Goal: Task Accomplishment & Management: Use online tool/utility

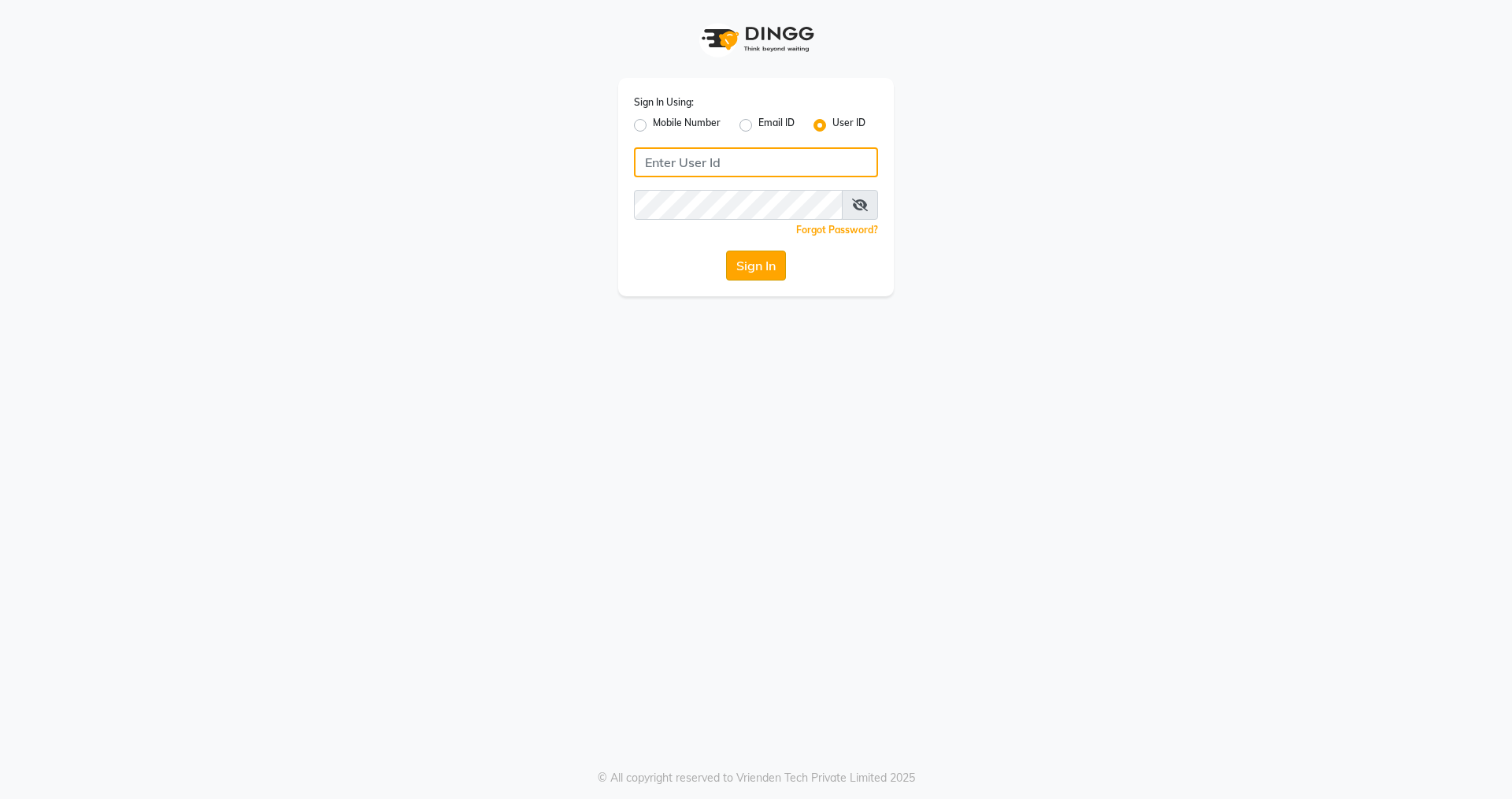
type input "nirrvana"
click at [748, 262] on button "Sign In" at bounding box center [756, 265] width 60 height 30
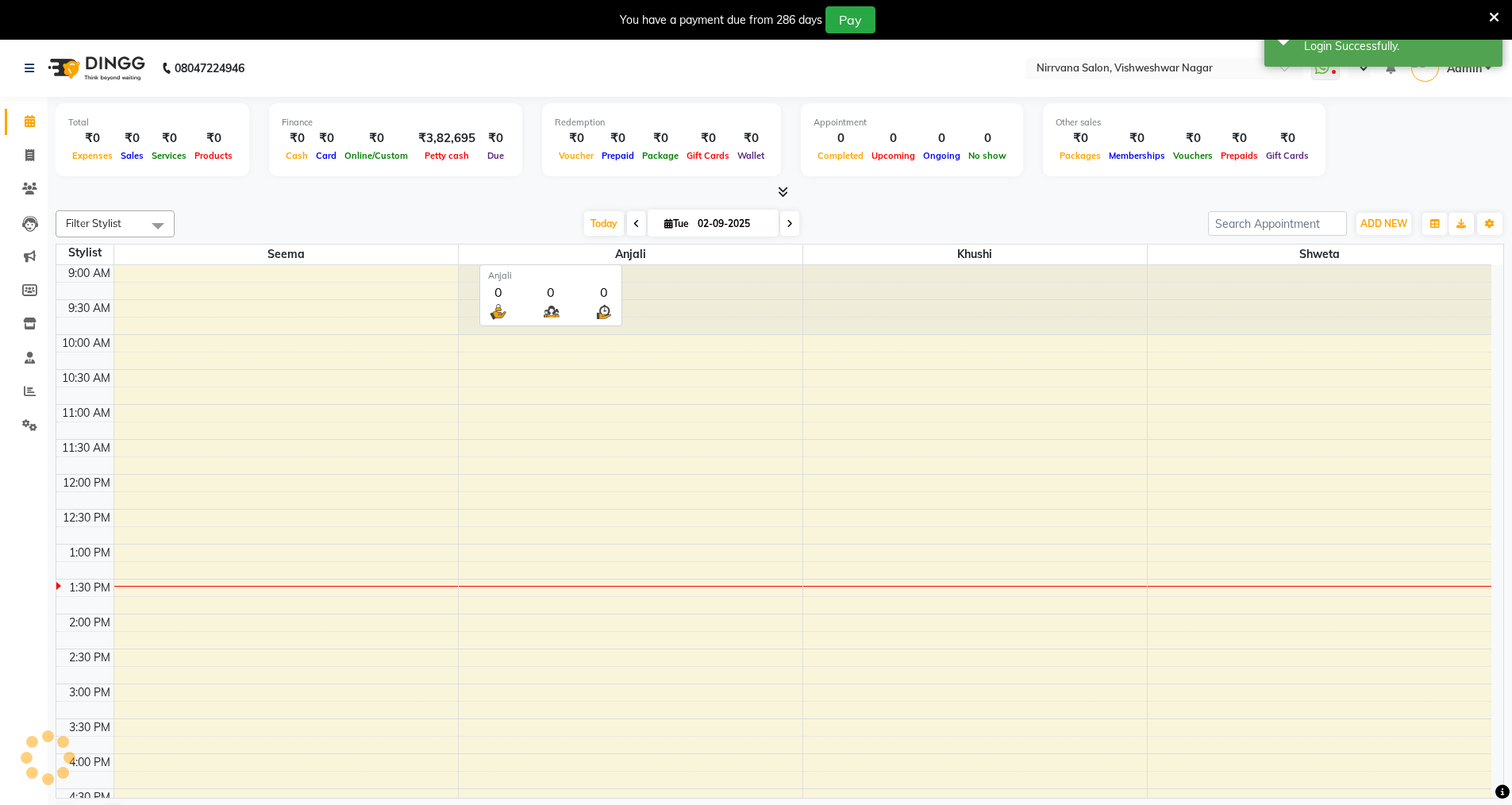
select select "en"
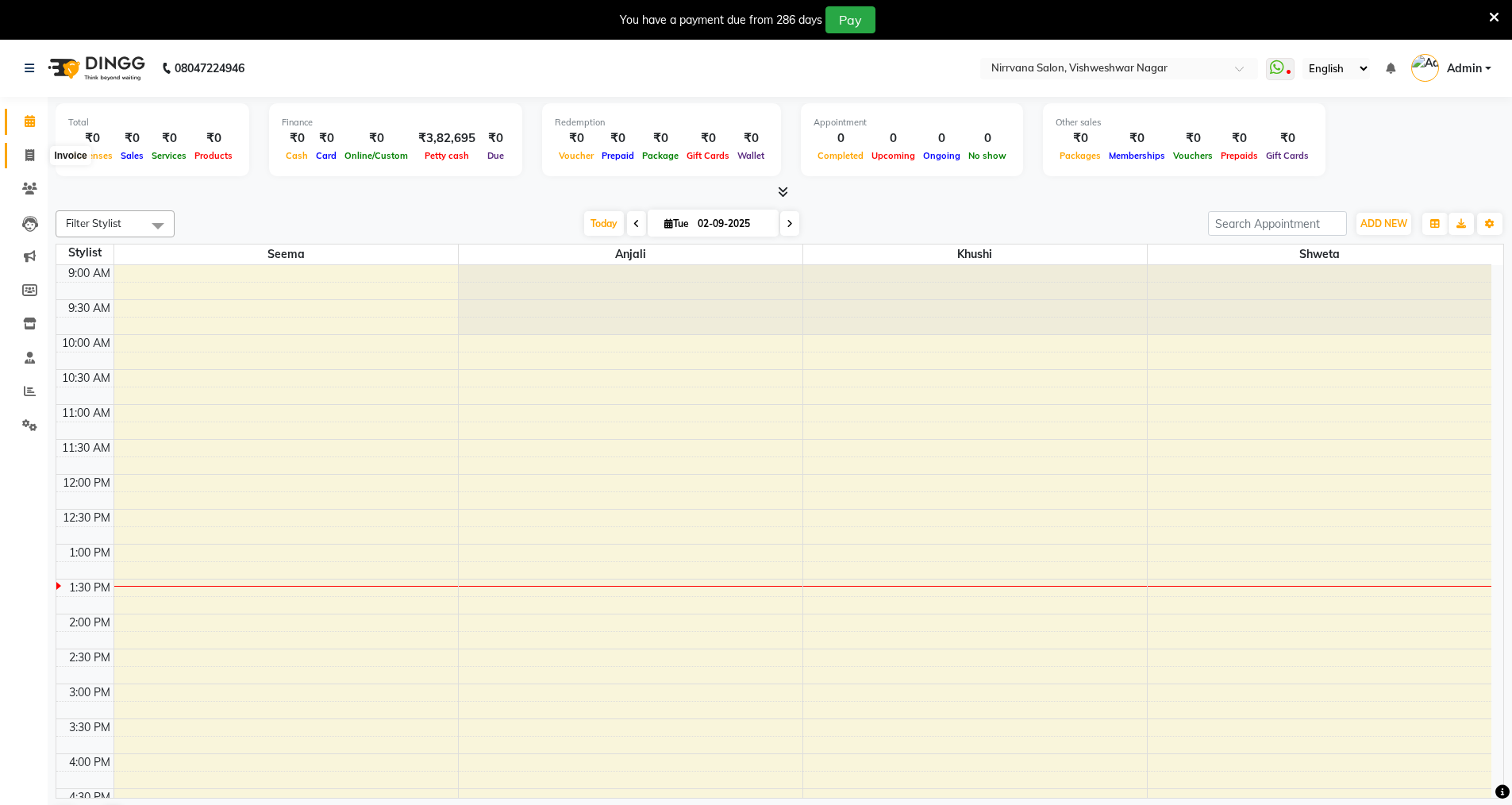
click at [24, 157] on span at bounding box center [30, 156] width 28 height 19
select select "7167"
select select "service"
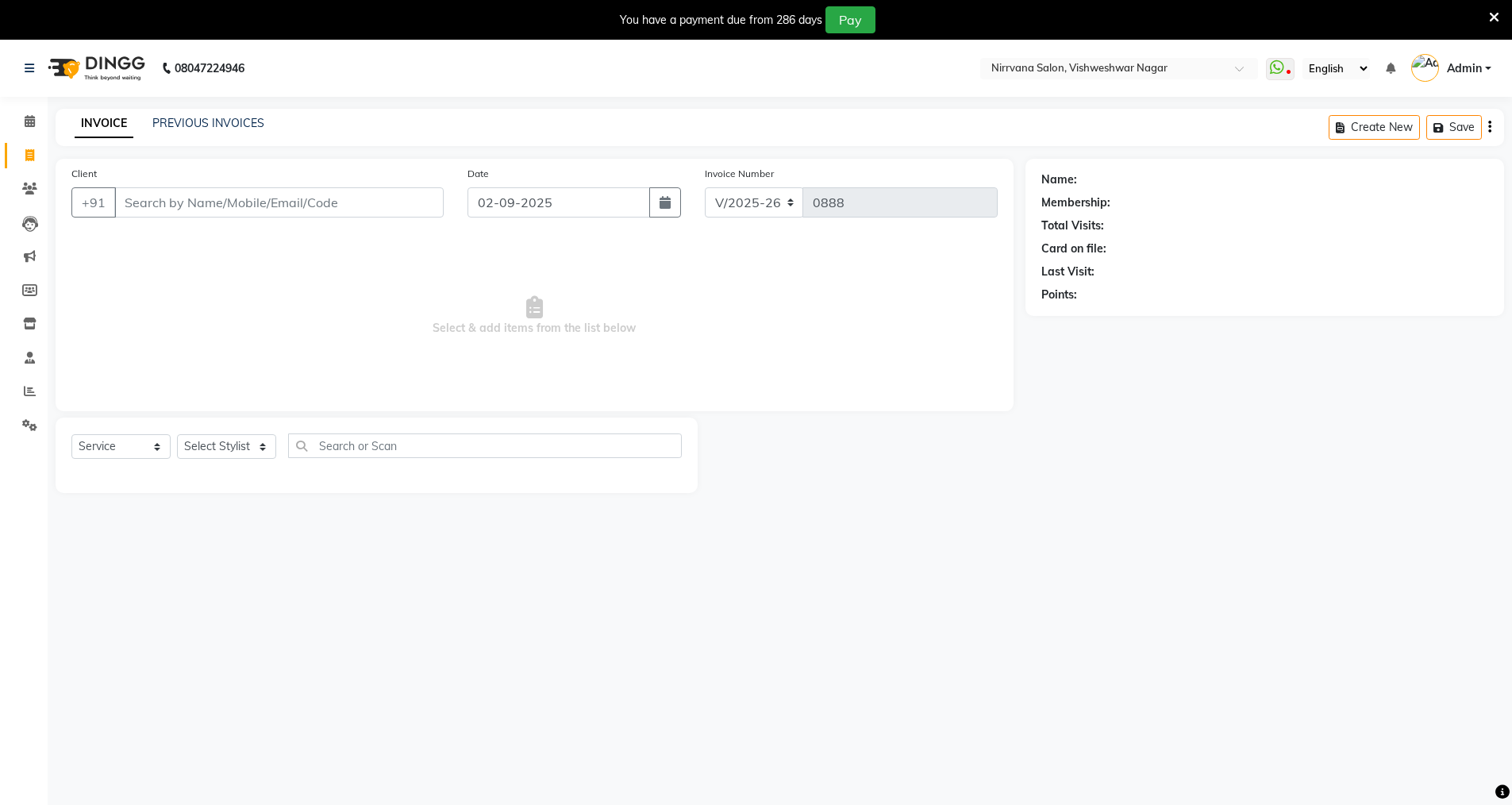
click at [229, 197] on input "Client" at bounding box center [279, 202] width 329 height 30
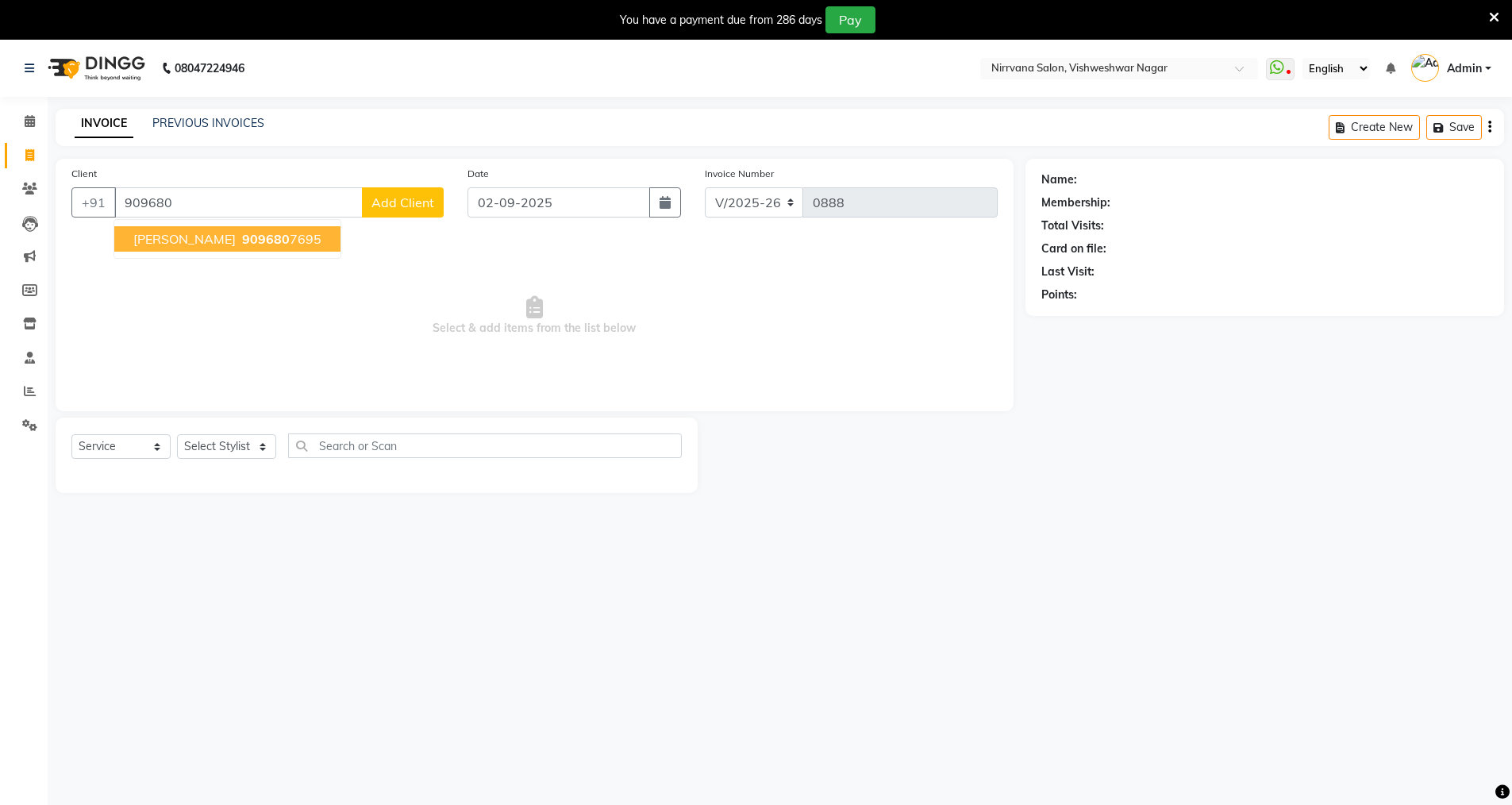
click at [293, 238] on ngb-highlight "909680 7695" at bounding box center [281, 239] width 83 height 16
type input "9096807695"
select select "2: Object"
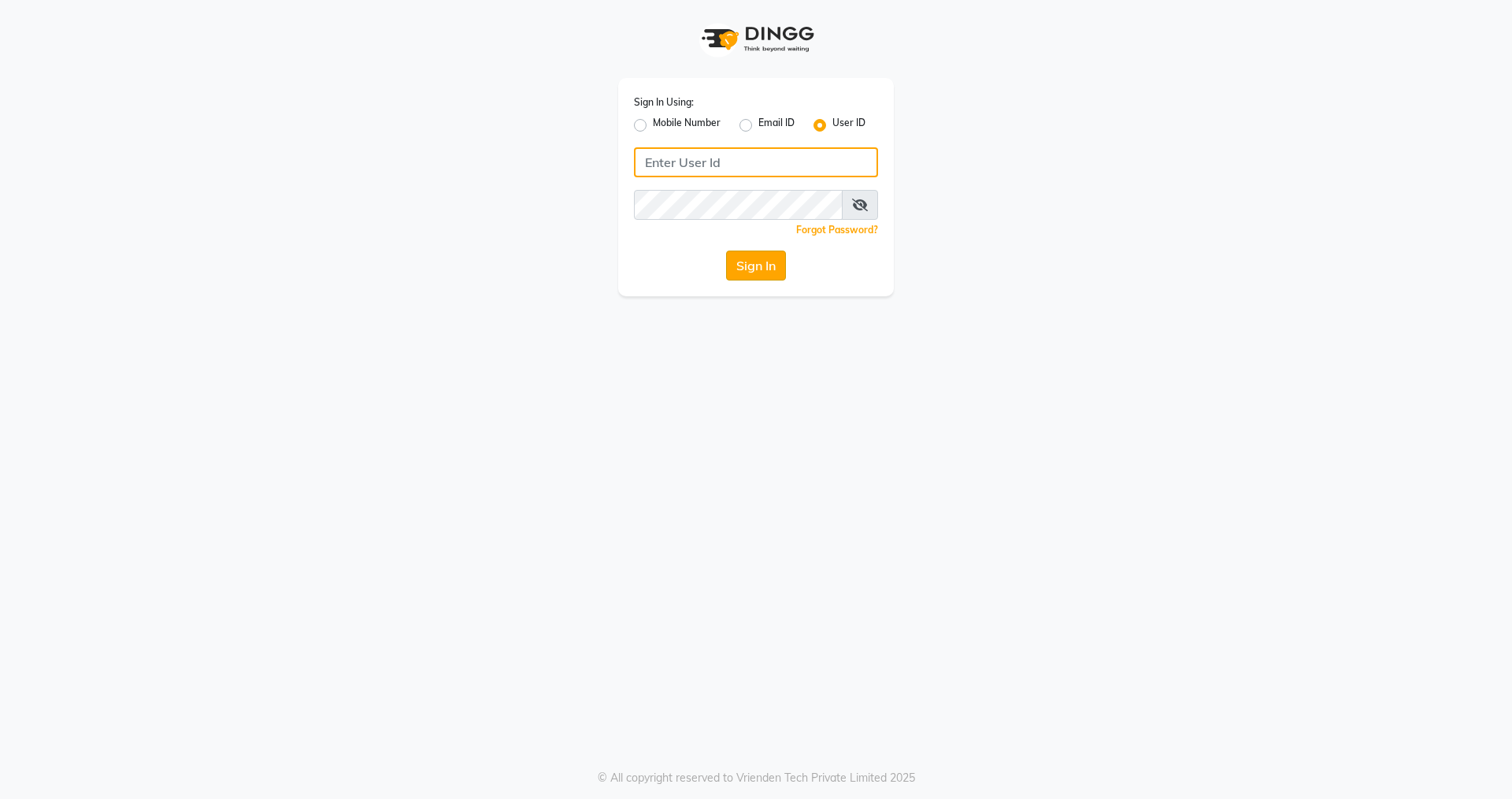
type input "nirrvana"
click at [759, 259] on button "Sign In" at bounding box center [756, 265] width 60 height 30
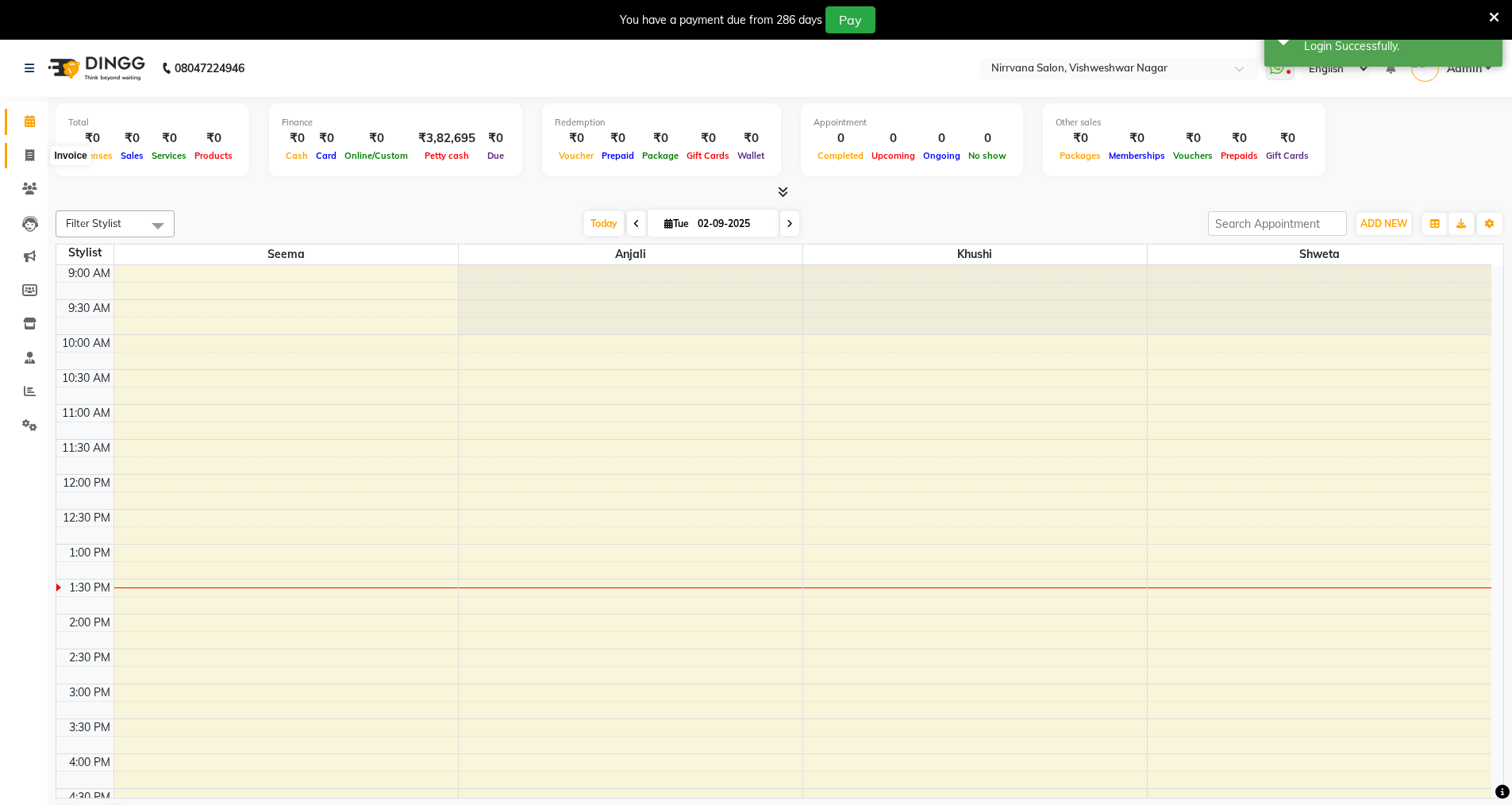
click at [26, 152] on icon at bounding box center [29, 155] width 9 height 12
select select "7167"
select select "service"
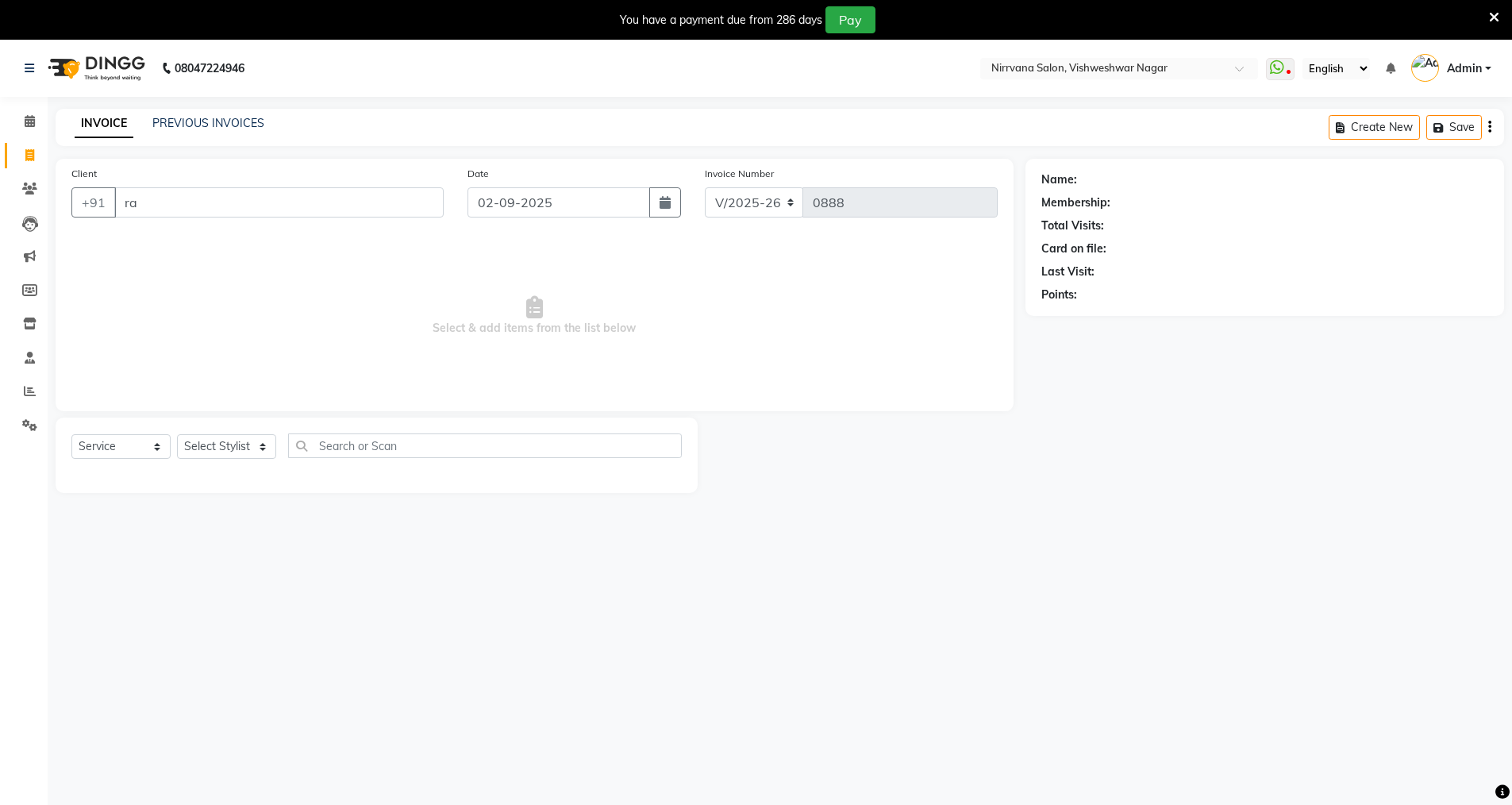
type input "r"
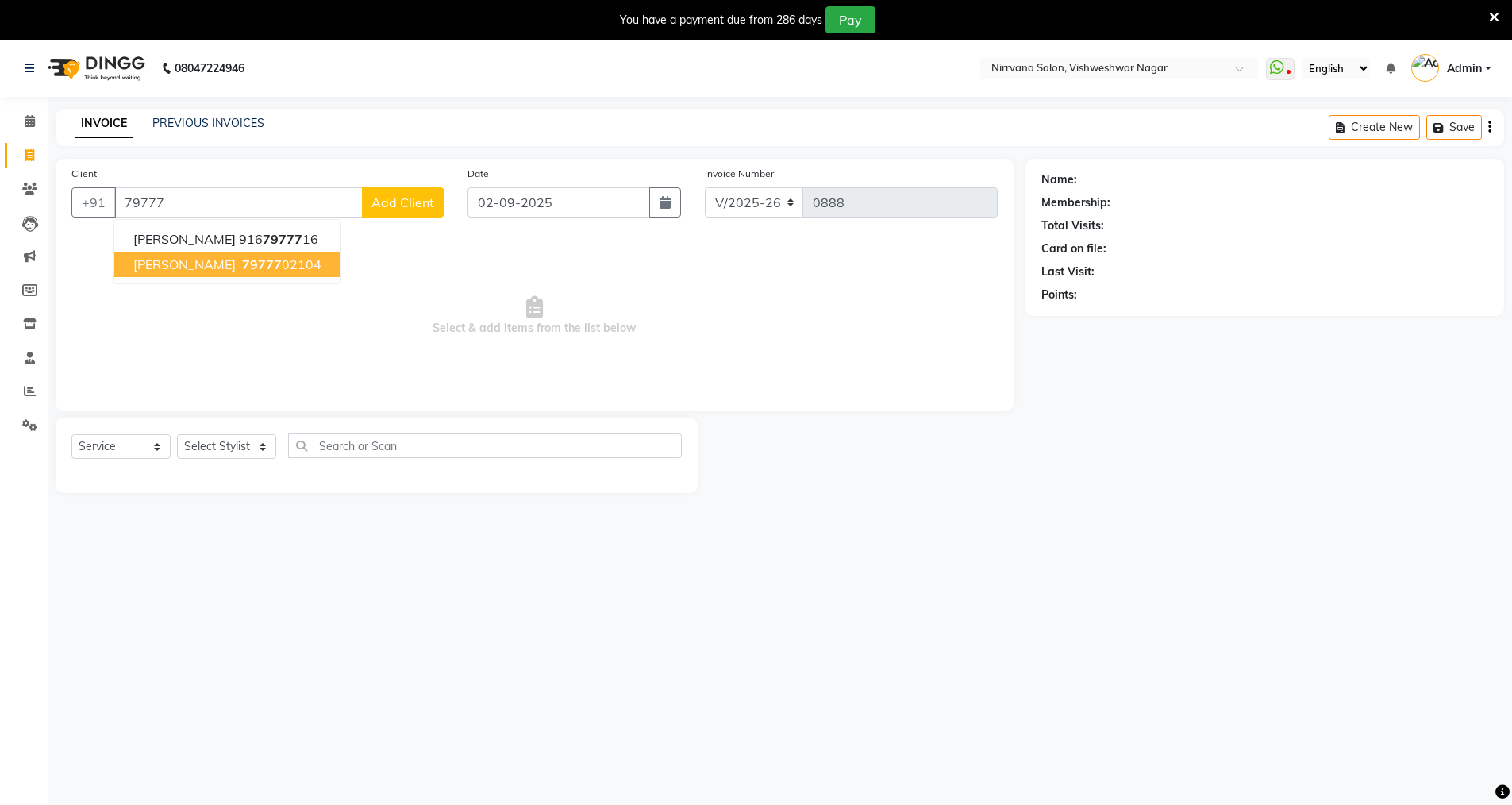
click at [242, 270] on span "79777" at bounding box center [262, 264] width 40 height 16
type input "7977702104"
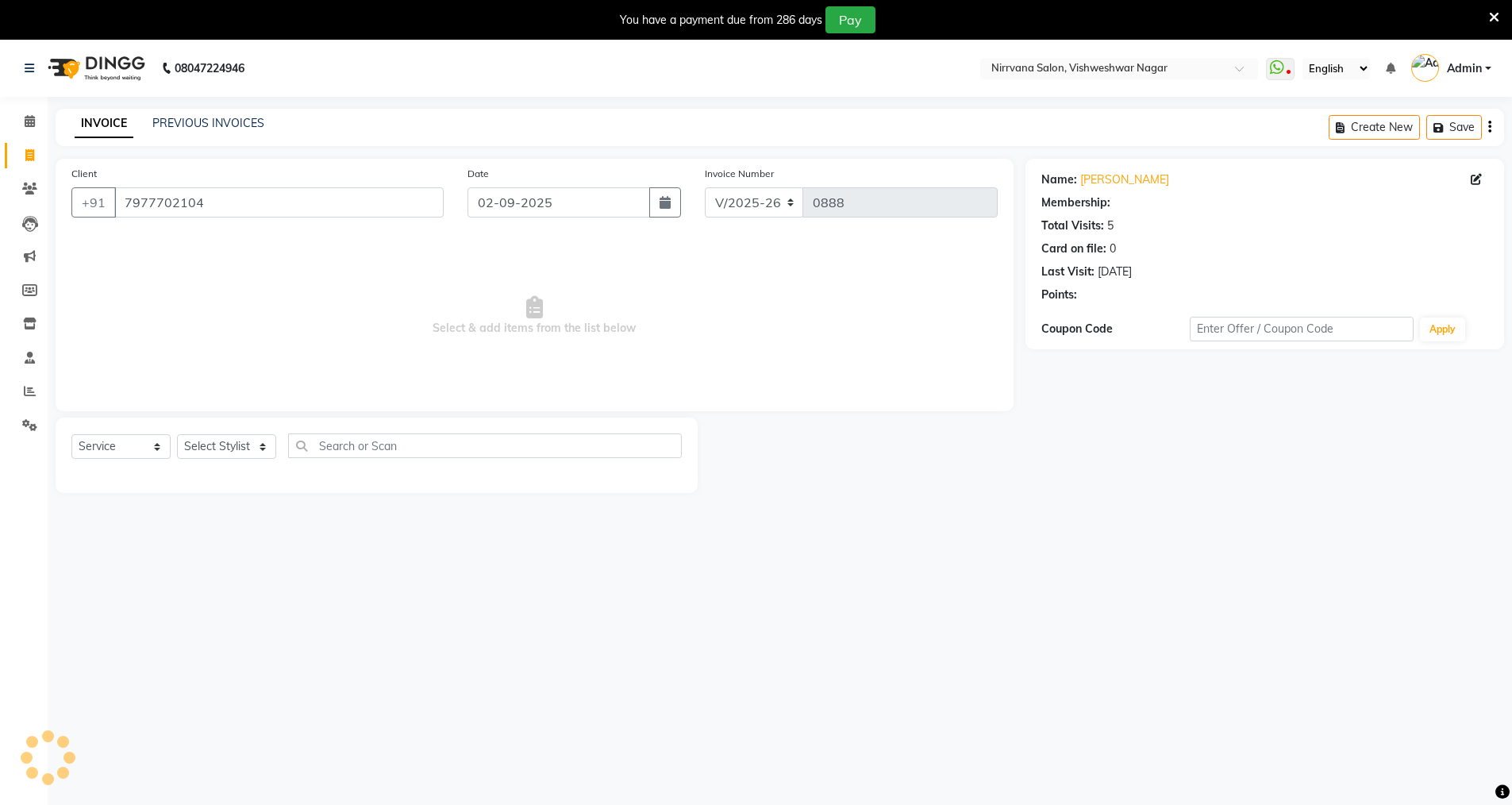
select select "1: Object"
